Goal: Transaction & Acquisition: Subscribe to service/newsletter

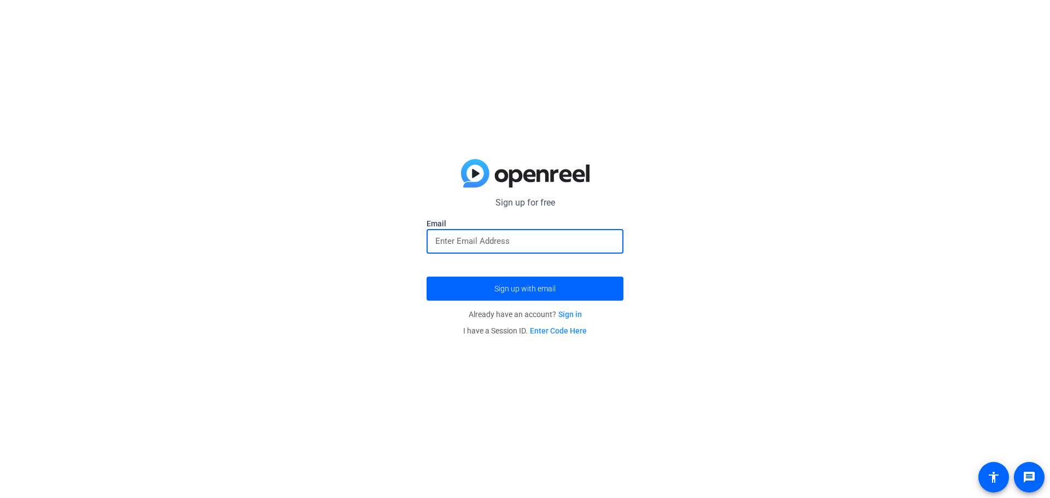
click at [462, 236] on input "email" at bounding box center [524, 241] width 179 height 13
click at [528, 287] on font "使用电子邮件注册" at bounding box center [524, 288] width 61 height 9
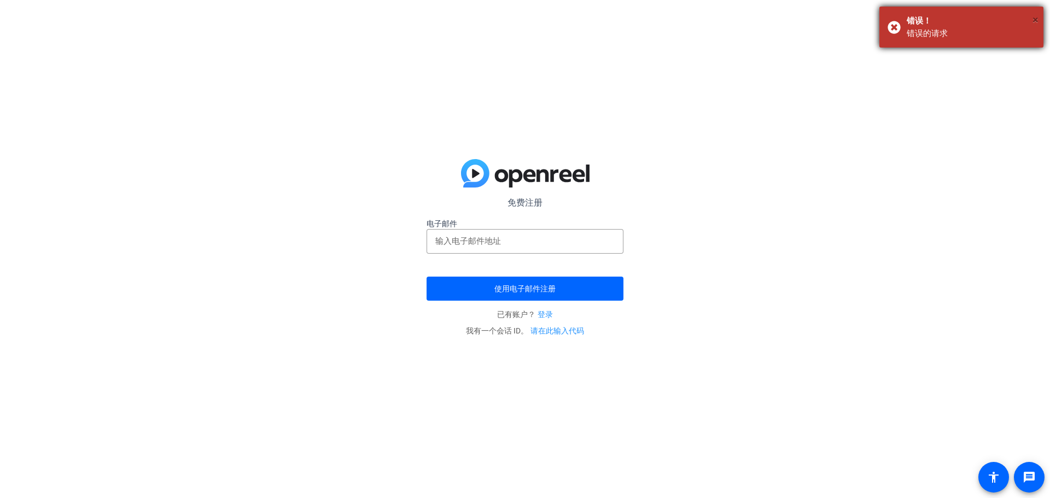
click at [1036, 26] on font "×" at bounding box center [1036, 19] width 6 height 13
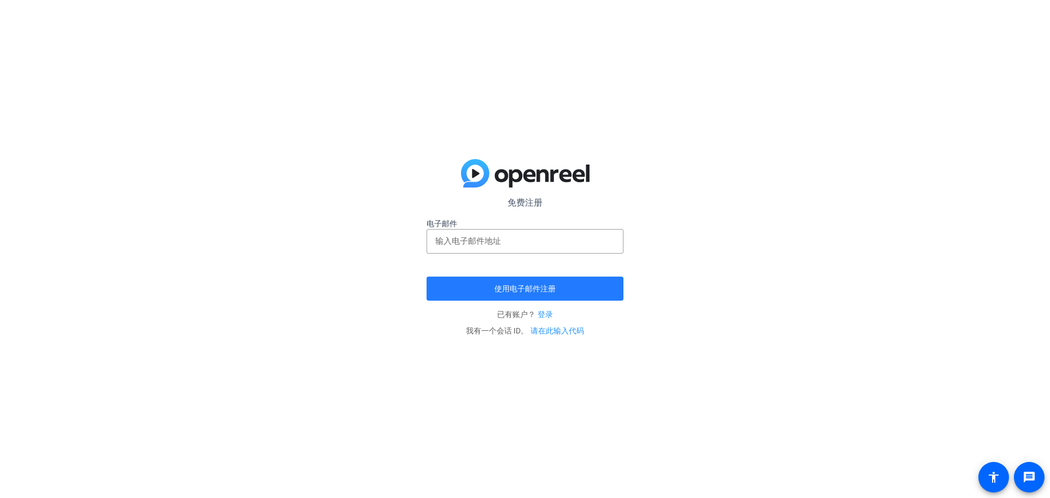
click at [544, 281] on span "submit" at bounding box center [525, 289] width 197 height 26
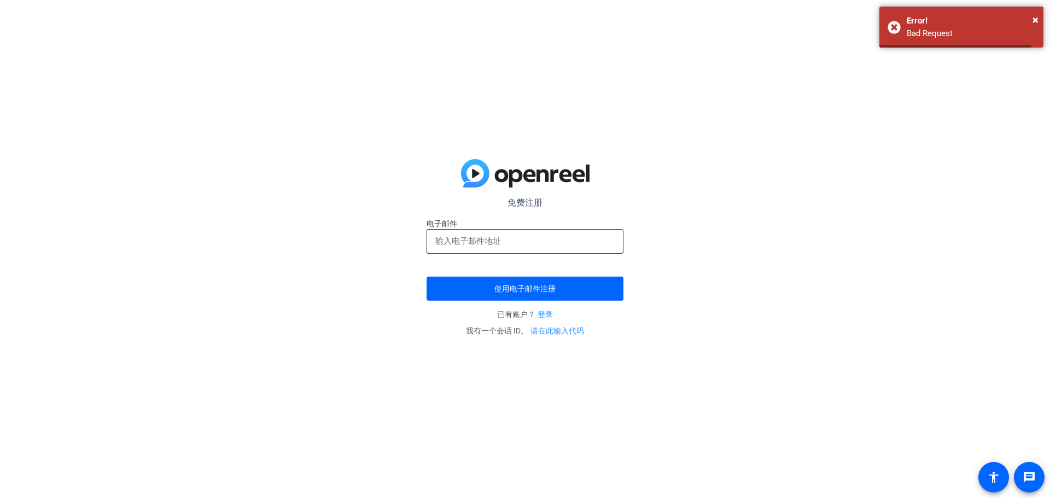
click at [490, 237] on input "email" at bounding box center [524, 241] width 179 height 13
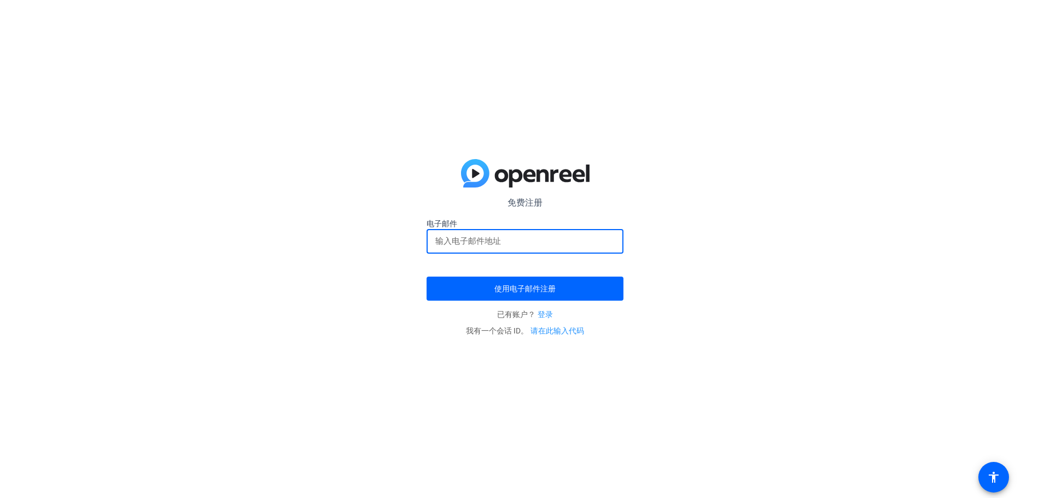
click at [470, 240] on input "email" at bounding box center [524, 241] width 179 height 13
paste input "[EMAIL_ADDRESS][DOMAIN_NAME]"
type input "[EMAIL_ADDRESS][DOMAIN_NAME]"
click at [479, 277] on span "submit" at bounding box center [525, 289] width 197 height 26
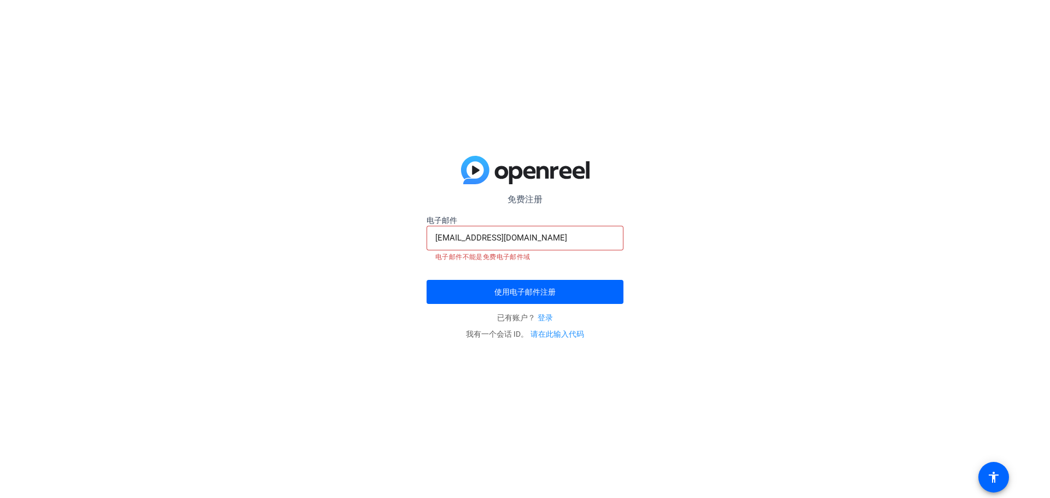
click at [435, 236] on div "[EMAIL_ADDRESS][DOMAIN_NAME]" at bounding box center [525, 238] width 197 height 25
click at [443, 236] on input "[EMAIL_ADDRESS][DOMAIN_NAME]" at bounding box center [524, 237] width 179 height 13
click at [439, 236] on input "[EMAIL_ADDRESS][DOMAIN_NAME]" at bounding box center [524, 237] width 179 height 13
drag, startPoint x: 438, startPoint y: 236, endPoint x: 390, endPoint y: 239, distance: 47.1
click at [390, 239] on div "免费注册 电子邮件 [EMAIL_ADDRESS][DOMAIN_NAME] 电子邮件不能是免费电子邮件域 使用电子邮件注册 已有账户？ 登录 我有一个会话 …" at bounding box center [525, 249] width 1050 height 498
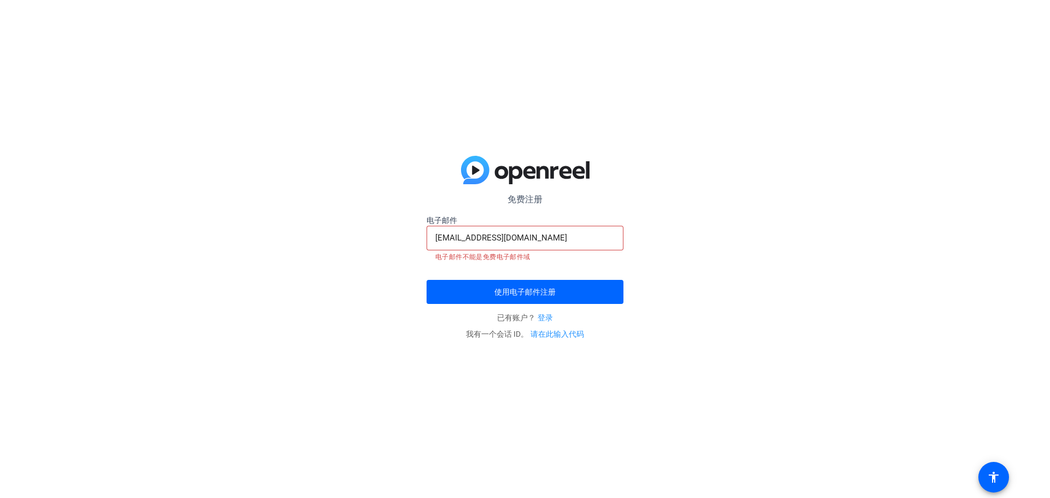
click at [531, 229] on div "[EMAIL_ADDRESS][DOMAIN_NAME]" at bounding box center [524, 238] width 179 height 25
click at [512, 292] on font "使用电子邮件注册" at bounding box center [524, 292] width 61 height 9
click at [549, 294] on font "使用电子邮件注册" at bounding box center [524, 292] width 61 height 9
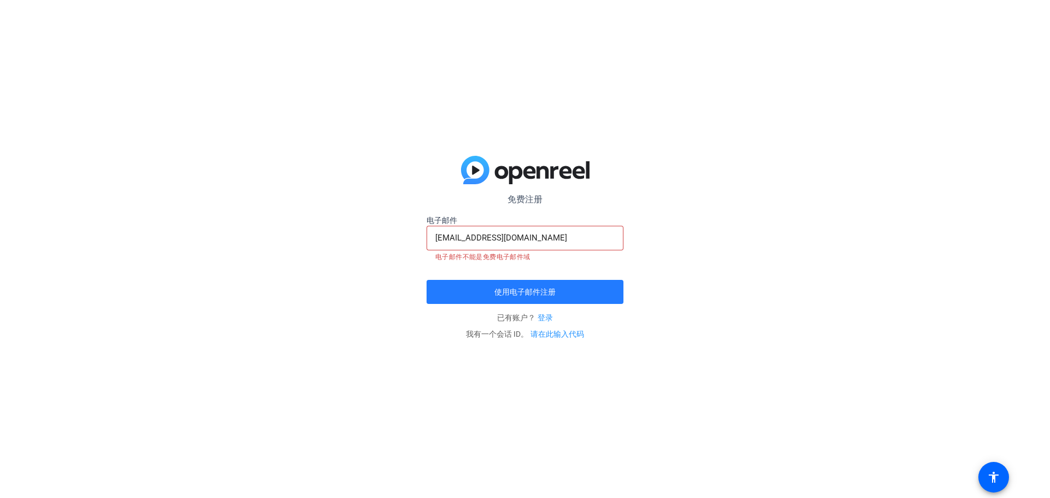
click at [549, 294] on font "使用电子邮件注册" at bounding box center [524, 292] width 61 height 9
click at [531, 233] on input "[EMAIL_ADDRESS][DOMAIN_NAME]" at bounding box center [524, 237] width 179 height 13
drag, startPoint x: 531, startPoint y: 235, endPoint x: 58, endPoint y: 214, distance: 473.0
click at [100, 225] on div "免费注册 电子邮件 [EMAIL_ADDRESS][DOMAIN_NAME] 电子邮件不能是免费电子邮件域 使用电子邮件注册 已有账户？ 登录 我有一个会话 …" at bounding box center [525, 249] width 1050 height 498
drag, startPoint x: 247, startPoint y: 218, endPoint x: 342, endPoint y: 175, distance: 105.0
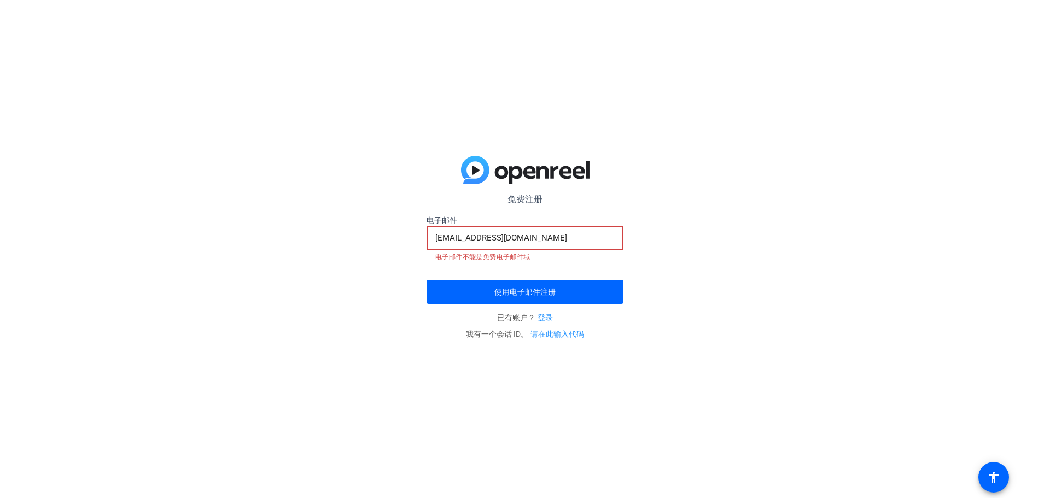
click at [256, 215] on div "免费注册 电子邮件 [EMAIL_ADDRESS][DOMAIN_NAME] 电子邮件不能是免费电子邮件域 使用电子邮件注册 已有账户？ 登录 我有一个会话 …" at bounding box center [525, 249] width 1050 height 498
